Goal: Transaction & Acquisition: Subscribe to service/newsletter

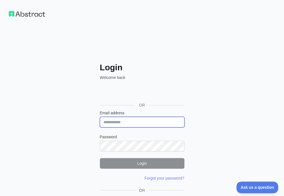
click at [100, 117] on input "Email address" at bounding box center [142, 122] width 85 height 11
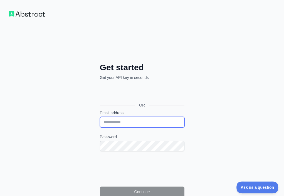
click at [100, 117] on input "Email address" at bounding box center [142, 122] width 85 height 11
paste input "**********"
type input "**********"
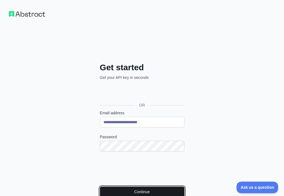
click at [100, 186] on button "Continue" at bounding box center [142, 191] width 85 height 11
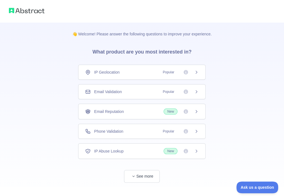
click at [133, 89] on div "Email Validation Popular" at bounding box center [142, 92] width 114 height 6
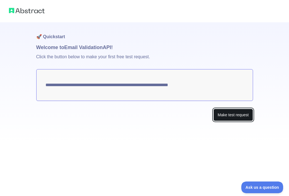
click at [217, 111] on button "Make test request" at bounding box center [232, 115] width 39 height 13
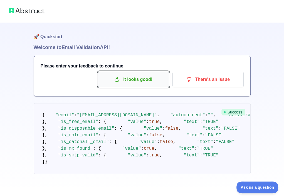
click at [133, 79] on p "It looks good!" at bounding box center [133, 79] width 63 height 9
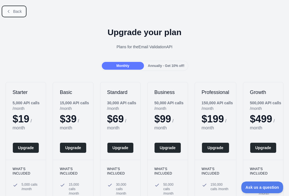
click at [16, 14] on button "Back" at bounding box center [14, 11] width 23 height 9
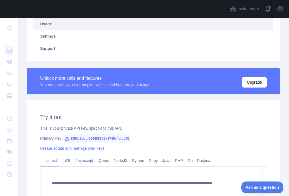
scroll to position [109, 0]
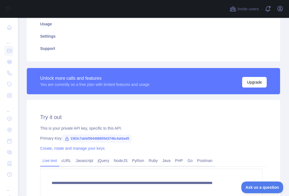
click at [122, 138] on span "1363c7abbf564488805d3746c4afda45" at bounding box center [96, 138] width 69 height 8
copy span "1363c7abbf564488805d3746c4afda45"
